Goal: Information Seeking & Learning: Learn about a topic

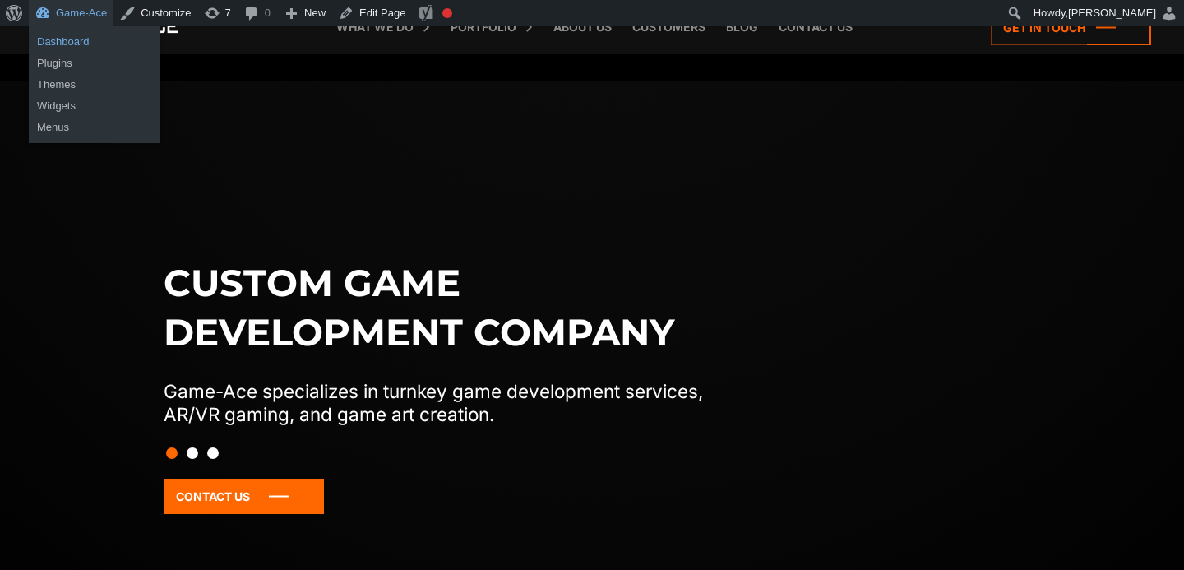
click at [78, 37] on link "Dashboard" at bounding box center [95, 41] width 132 height 21
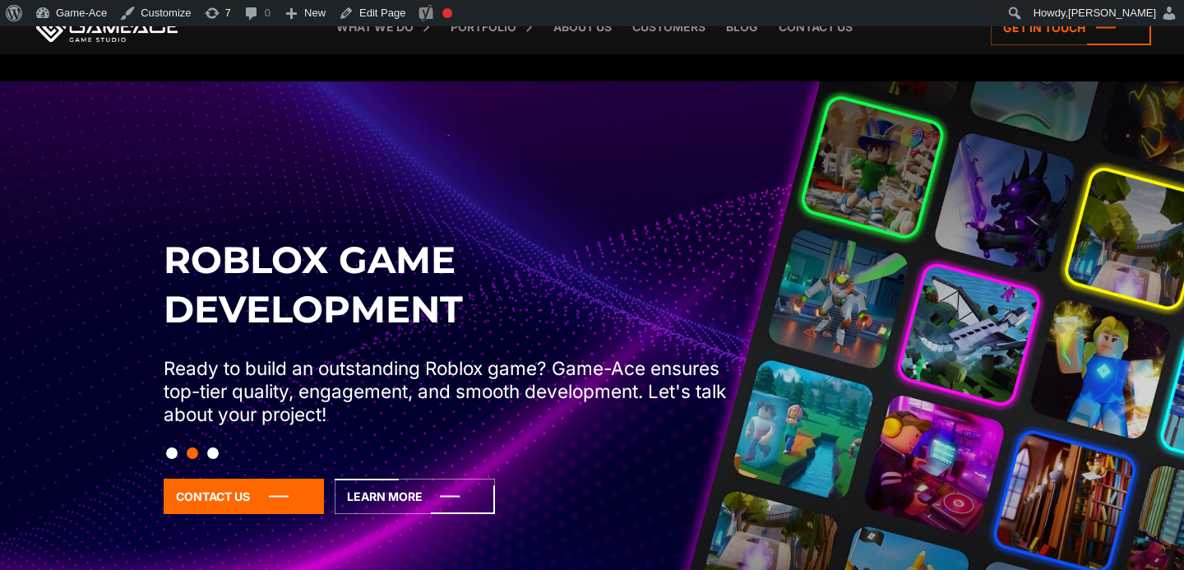
click at [218, 457] on button "Slide 3" at bounding box center [213, 453] width 12 height 28
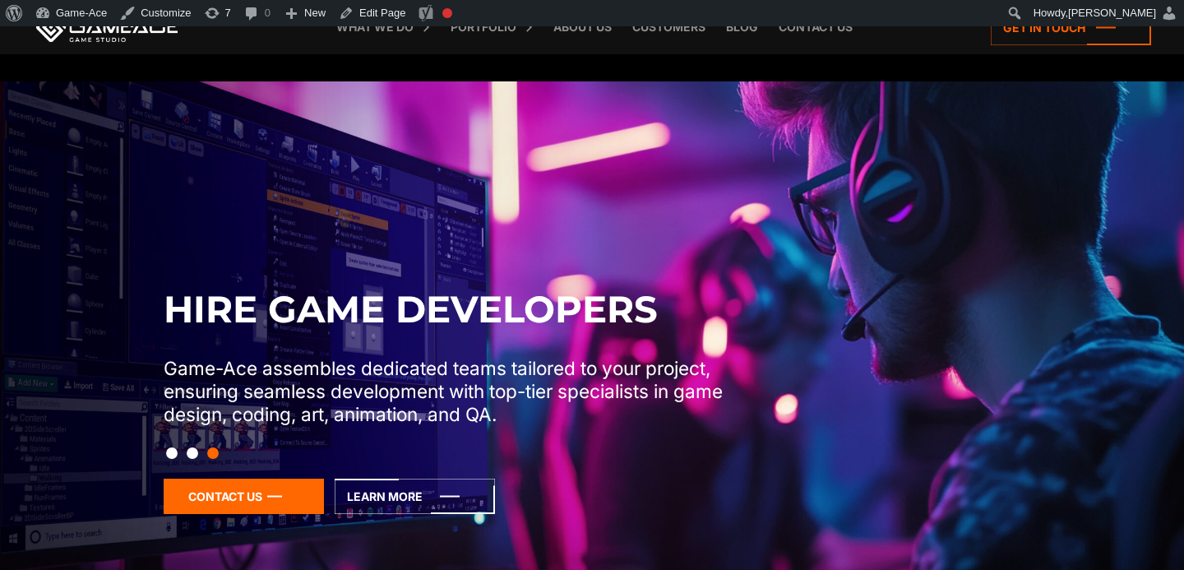
click at [278, 497] on icon at bounding box center [244, 496] width 160 height 35
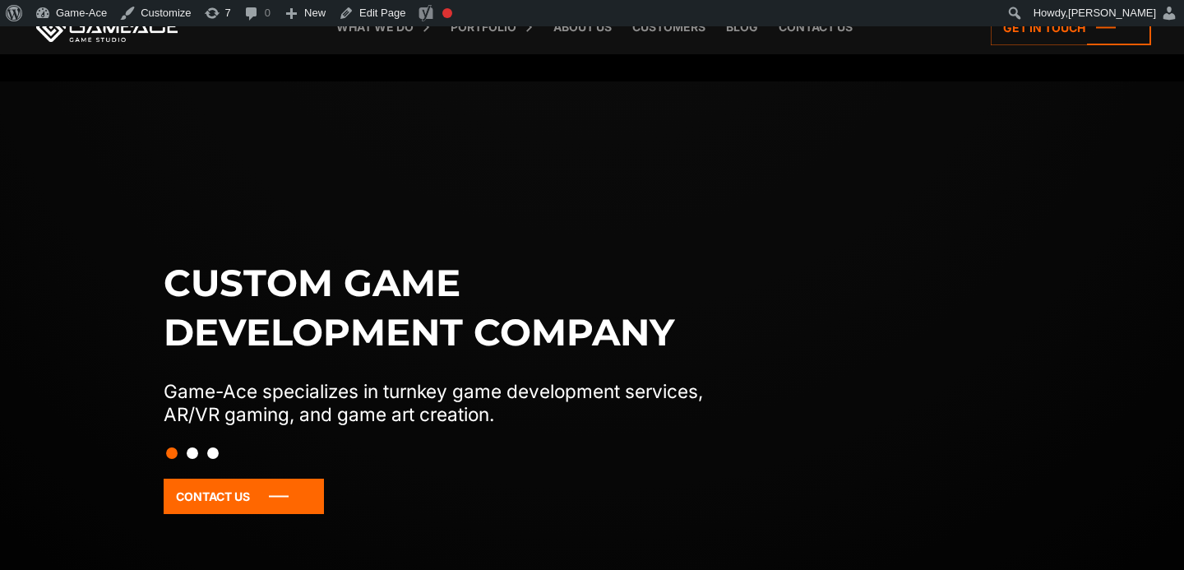
click at [215, 451] on button "Slide 3" at bounding box center [213, 453] width 12 height 28
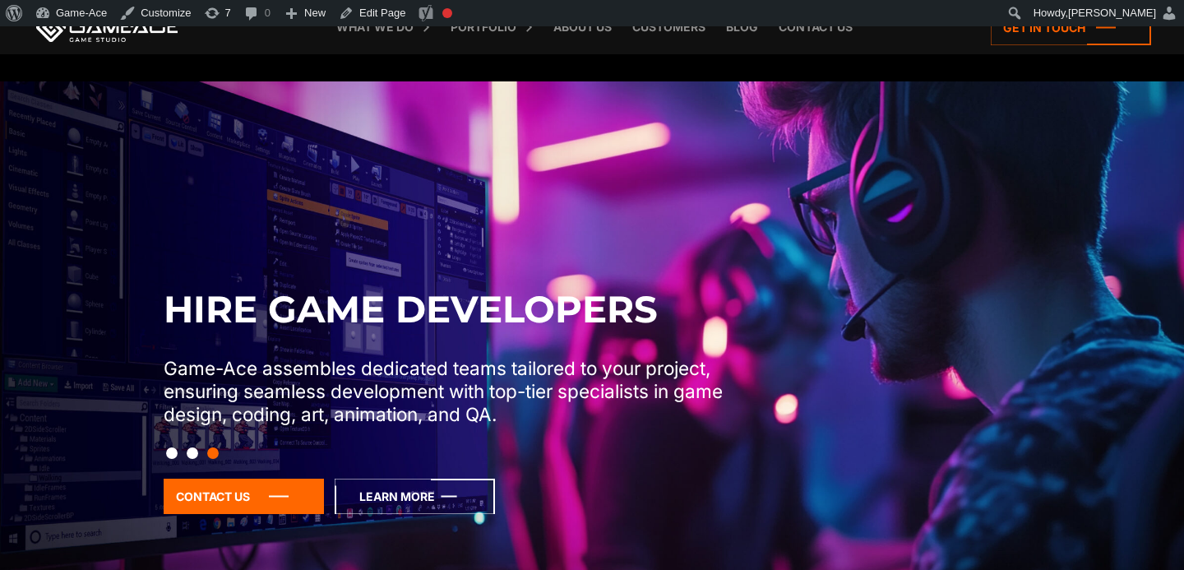
click at [451, 491] on icon at bounding box center [415, 496] width 160 height 35
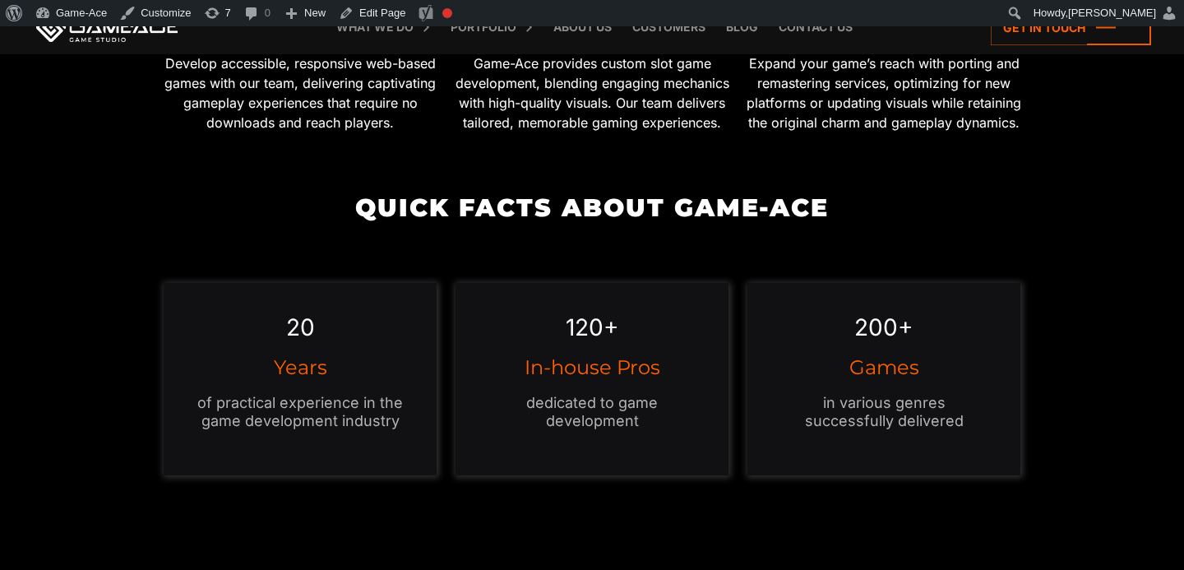
scroll to position [1441, 0]
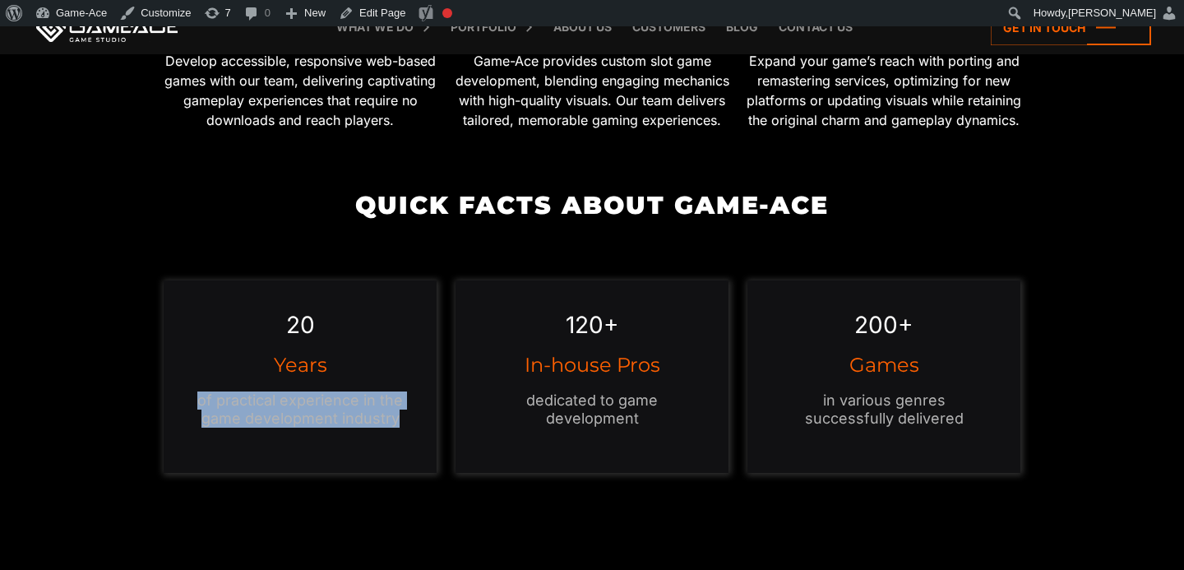
drag, startPoint x: 410, startPoint y: 368, endPoint x: 189, endPoint y: 358, distance: 221.5
click at [189, 358] on div "20 Years of practical experience in the game development industry" at bounding box center [301, 376] width 274 height 192
copy p "of practical experience in the game development industry"
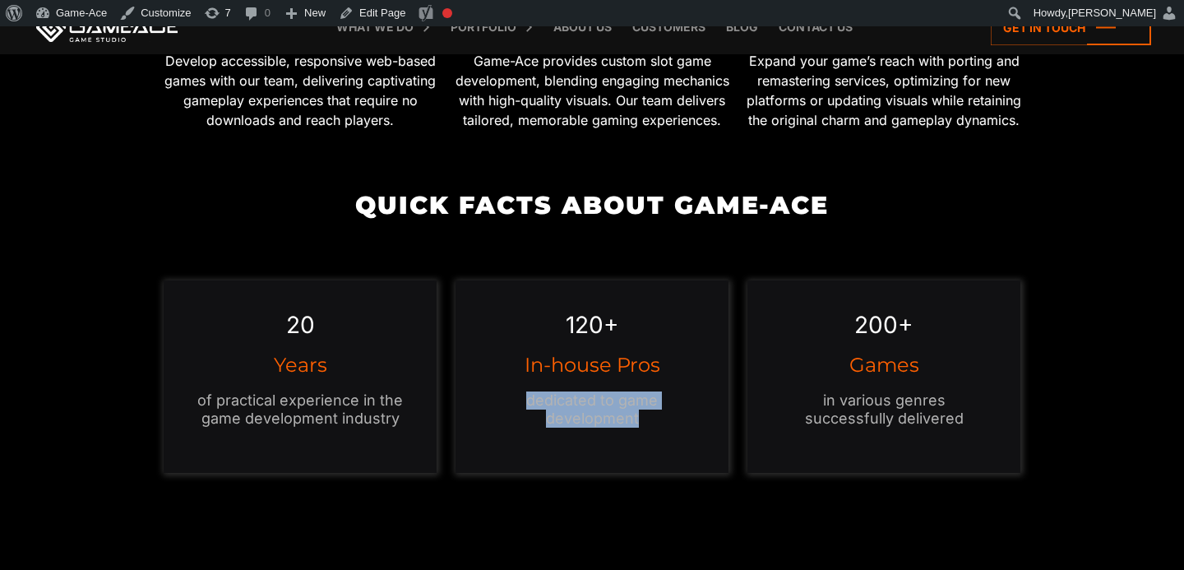
drag, startPoint x: 646, startPoint y: 373, endPoint x: 521, endPoint y: 354, distance: 125.5
click at [521, 391] on p "dedicated to game development" at bounding box center [592, 409] width 208 height 36
copy p "dedicated to game development"
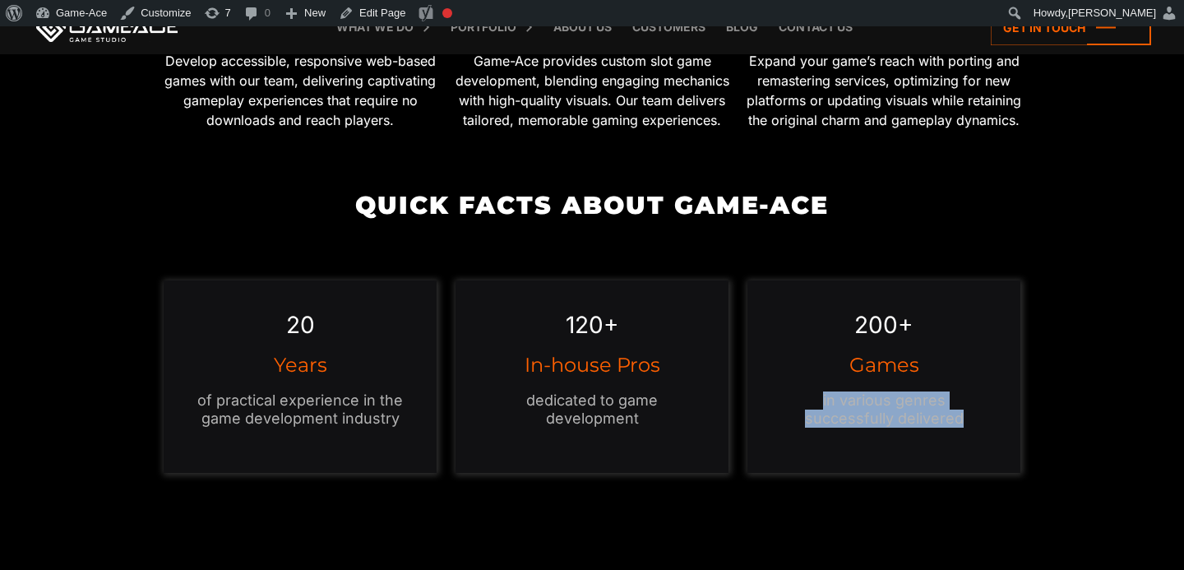
drag, startPoint x: 951, startPoint y: 367, endPoint x: 817, endPoint y: 345, distance: 135.7
click at [817, 391] on p "in various genres successfully delivered" at bounding box center [884, 409] width 208 height 36
copy p "in various genres successfully delivered"
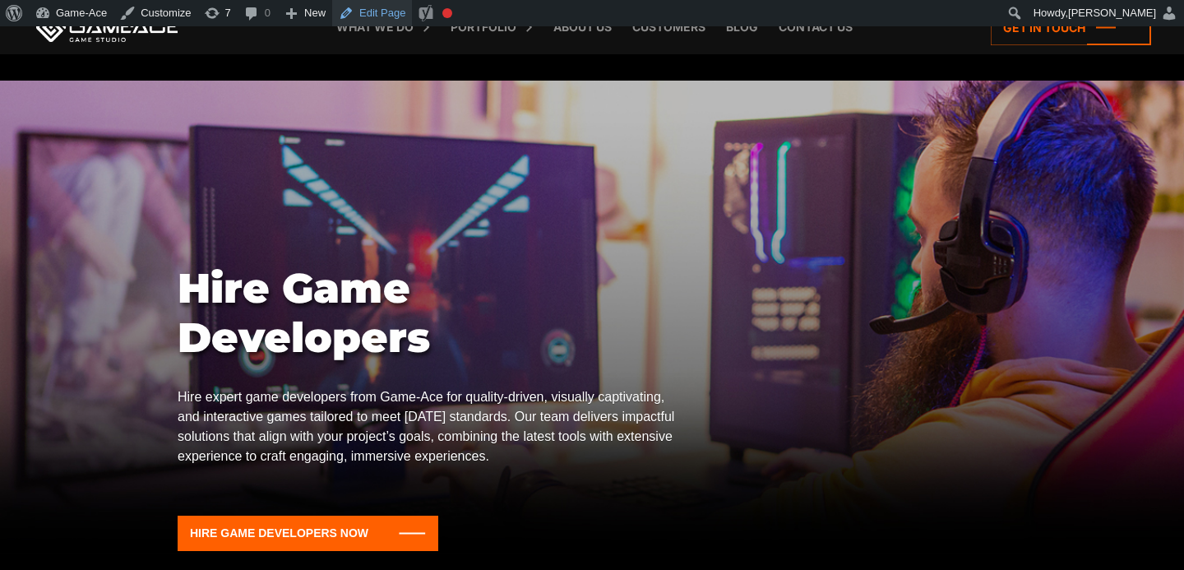
click at [392, 12] on link "Edit Page" at bounding box center [372, 13] width 80 height 26
